Goal: Information Seeking & Learning: Learn about a topic

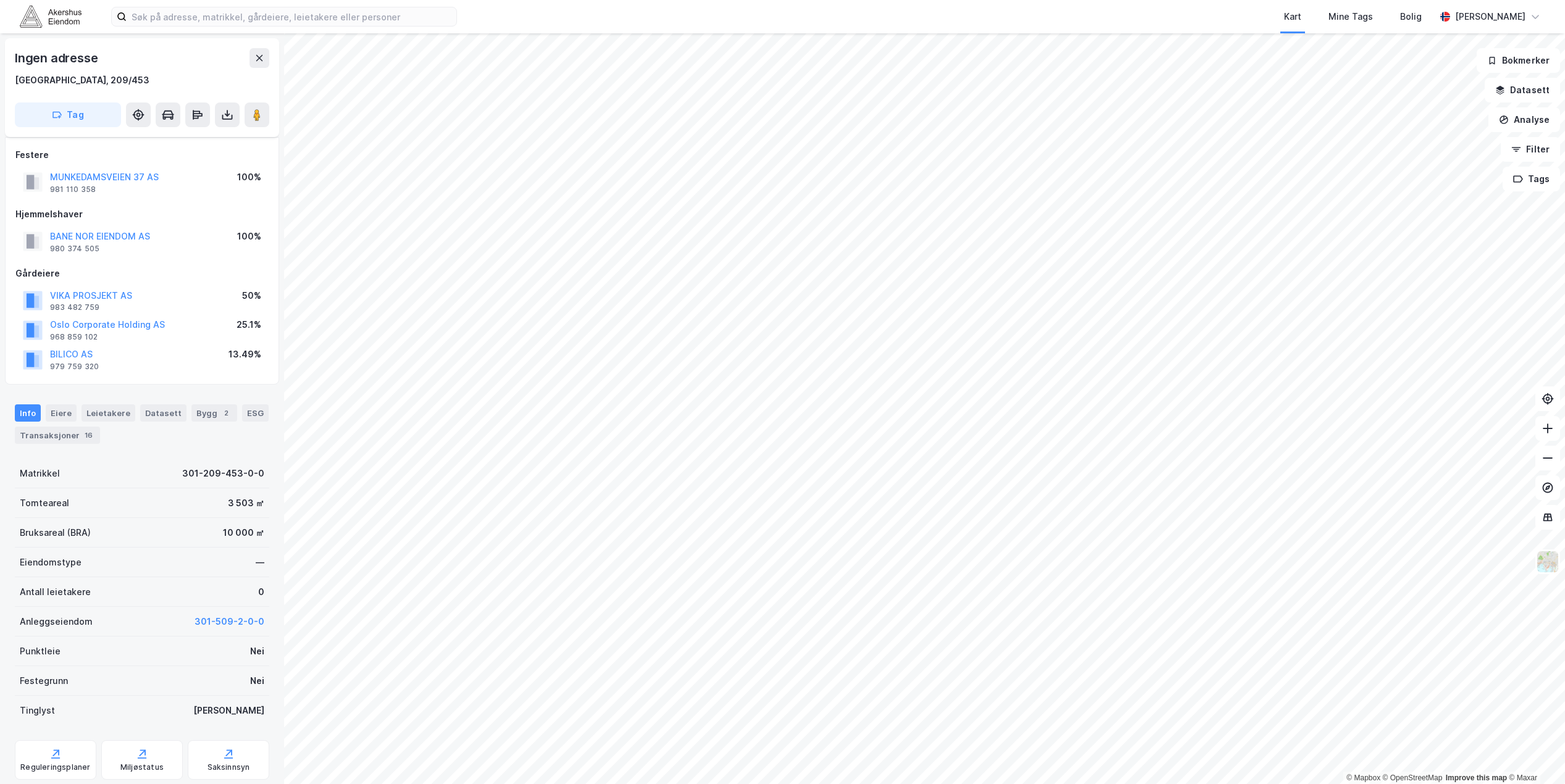
scroll to position [36, 0]
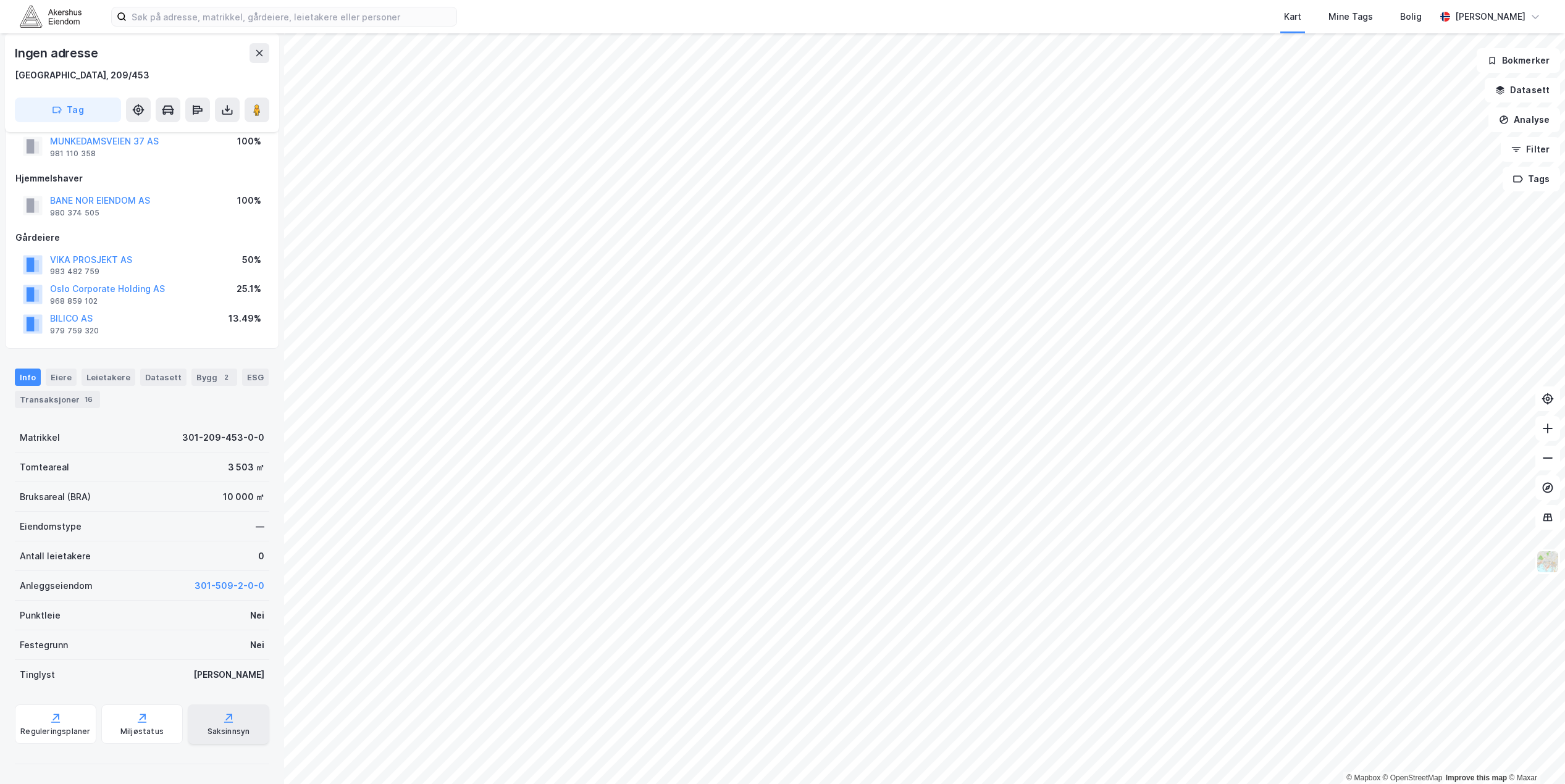
click at [230, 725] on div "Saksinnsyn" at bounding box center [229, 724] width 81 height 40
click at [210, 724] on div "Saksinnsyn" at bounding box center [229, 724] width 81 height 40
